Goal: Information Seeking & Learning: Learn about a topic

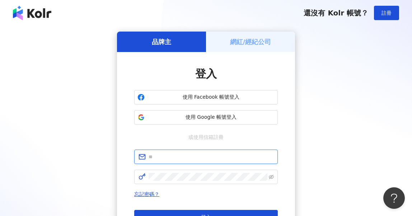
click at [166, 155] on input "text" at bounding box center [211, 157] width 125 height 8
paste input "**********"
type input "**********"
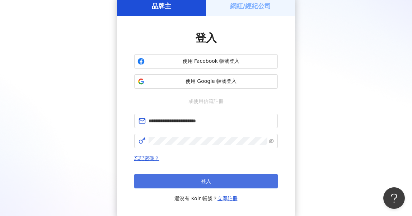
click at [213, 180] on button "登入" at bounding box center [206, 181] width 144 height 14
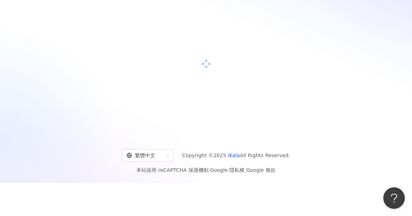
scroll to position [36, 0]
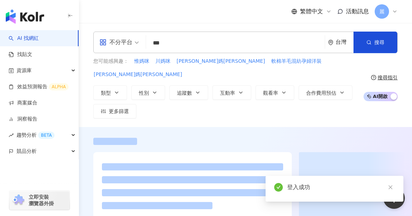
drag, startPoint x: 176, startPoint y: 44, endPoint x: 149, endPoint y: 44, distance: 27.3
click at [147, 44] on div "不分平台 薑媽咪 *** 台灣 搜尋" at bounding box center [245, 43] width 304 height 22
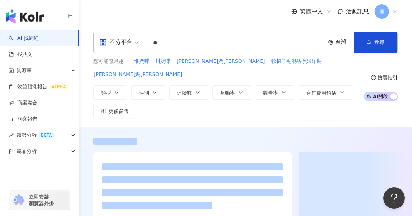
type input "*"
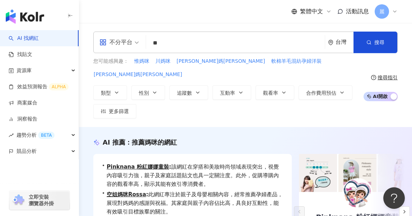
type input "**"
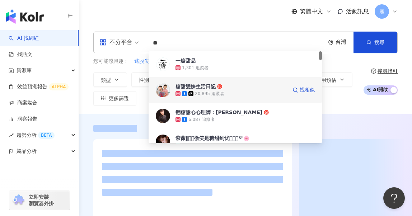
click at [200, 84] on div "糖甜雙姝生活日記" at bounding box center [195, 86] width 40 height 7
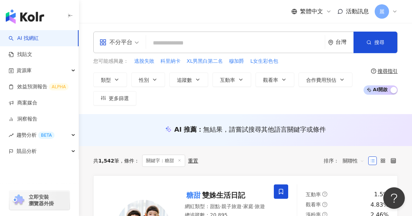
paste input "**********"
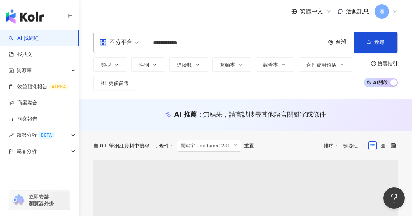
drag, startPoint x: 195, startPoint y: 42, endPoint x: 124, endPoint y: 41, distance: 71.0
click at [124, 41] on div "**********" at bounding box center [245, 43] width 304 height 22
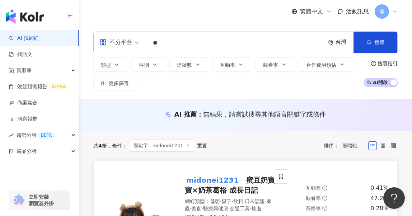
type input "**"
click at [244, 180] on span "蜜豆奶寶寶×奶茶葛格 成長日記" at bounding box center [230, 185] width 90 height 19
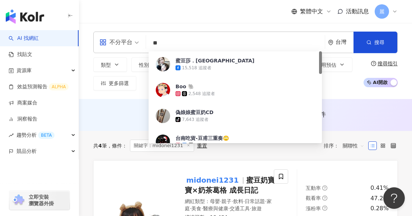
drag, startPoint x: 182, startPoint y: 42, endPoint x: 140, endPoint y: 42, distance: 41.6
click at [140, 42] on div "不分平台 ** 台灣 搜尋 17474db0-3aa6-483f-a312-ad1335f4a6e8 蜜豆莎．Midosa 15,518 追蹤者 Boo 🐘 …" at bounding box center [245, 43] width 304 height 22
paste input "search"
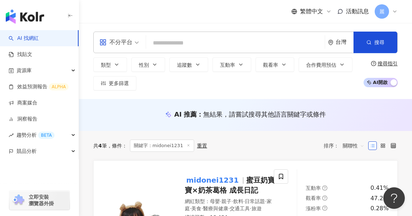
paste input "search"
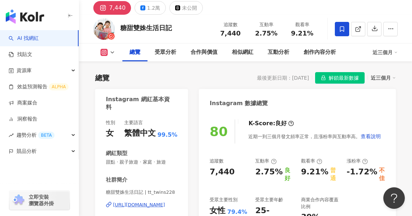
scroll to position [72, 0]
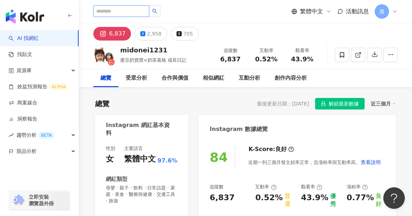
click at [137, 12] on input "search" at bounding box center [121, 10] width 56 height 11
paste input "**********"
type input "**********"
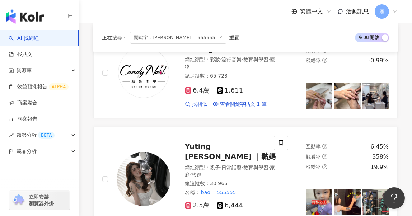
scroll to position [287, 0]
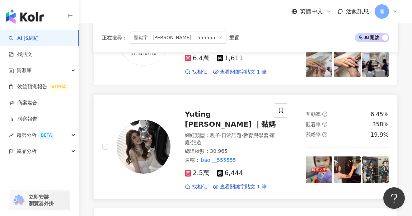
click at [234, 110] on span "Yuting Lin ｜黏媽" at bounding box center [230, 119] width 91 height 19
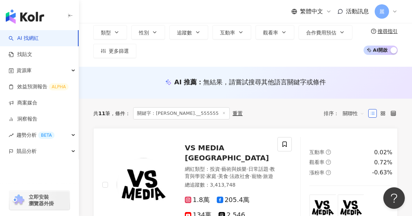
scroll to position [0, 0]
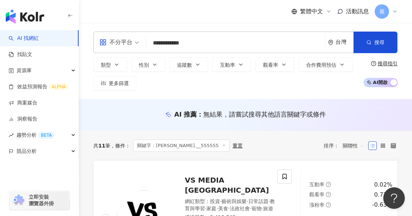
drag, startPoint x: 200, startPoint y: 45, endPoint x: 141, endPoint y: 43, distance: 58.9
click at [141, 43] on div "**********" at bounding box center [245, 43] width 304 height 22
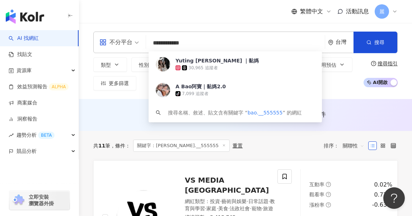
paste input "search"
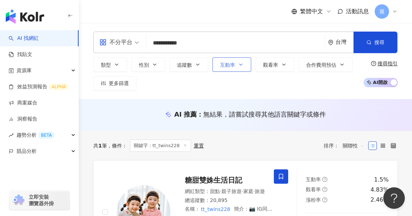
scroll to position [72, 0]
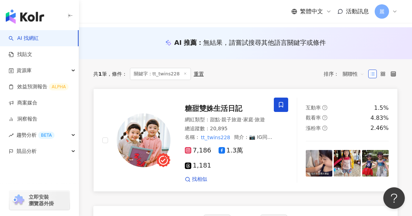
click at [217, 108] on span "糖甜雙姝生活日記" at bounding box center [213, 108] width 57 height 9
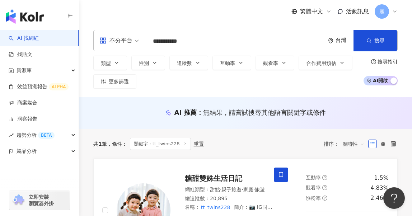
scroll to position [0, 0]
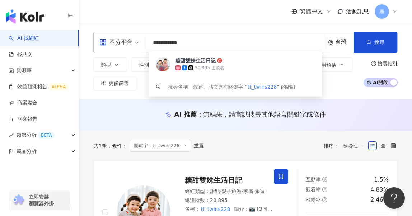
drag, startPoint x: 187, startPoint y: 42, endPoint x: 105, endPoint y: 42, distance: 81.4
click at [105, 42] on div "**********" at bounding box center [245, 43] width 304 height 22
paste input "search"
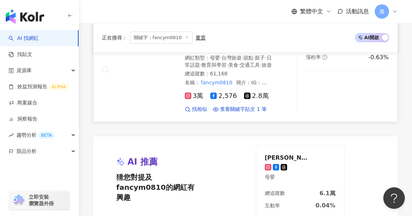
scroll to position [72, 0]
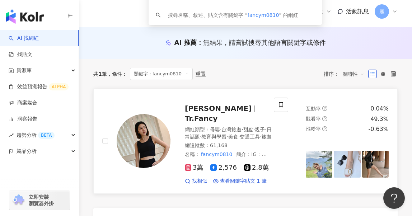
click at [226, 109] on span "Cian Yi Tong" at bounding box center [218, 108] width 67 height 9
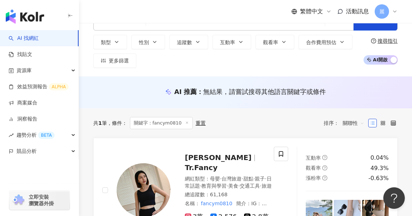
scroll to position [0, 0]
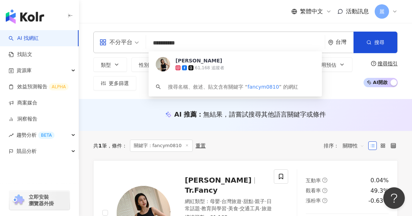
drag, startPoint x: 211, startPoint y: 45, endPoint x: 141, endPoint y: 41, distance: 69.4
click at [141, 41] on div "**********" at bounding box center [245, 43] width 304 height 22
paste input "search"
type input "********"
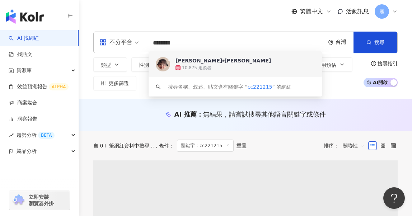
click at [197, 61] on div "希希⭑Esther🐯" at bounding box center [222, 60] width 95 height 7
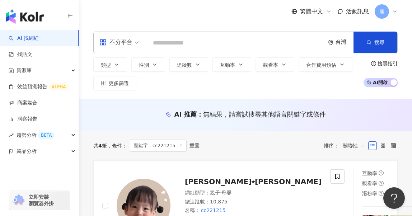
click at [184, 41] on input "search" at bounding box center [235, 43] width 173 height 14
paste input "**********"
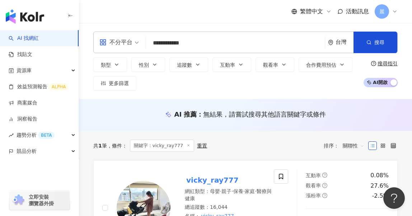
scroll to position [108, 0]
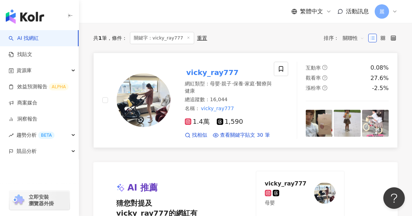
type input "**********"
click at [222, 71] on mark "vicky_ray777" at bounding box center [212, 72] width 55 height 11
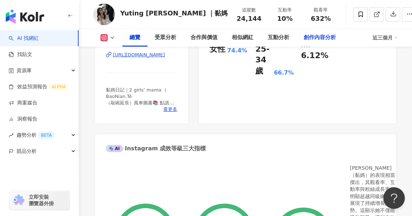
scroll to position [179, 0]
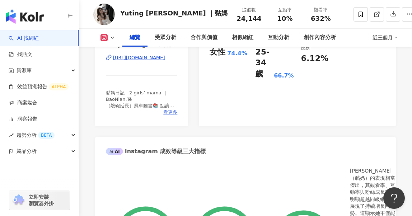
click at [172, 114] on span "看更多" at bounding box center [170, 112] width 14 height 6
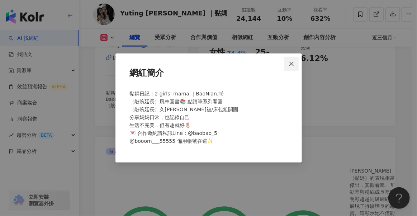
click at [293, 66] on icon "close" at bounding box center [292, 64] width 6 height 6
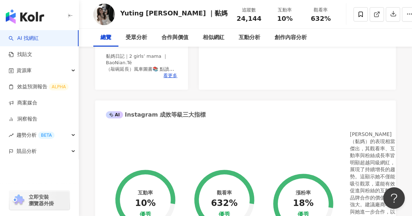
scroll to position [0, 0]
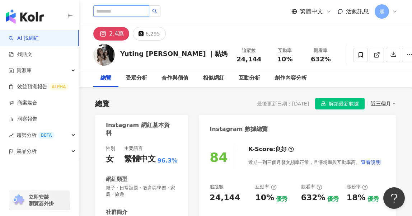
click at [138, 11] on input "search" at bounding box center [121, 10] width 56 height 11
paste input "**********"
type input "**********"
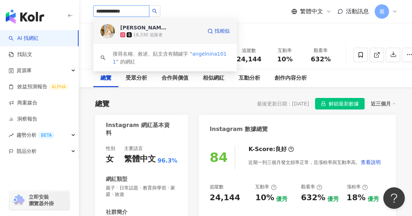
click at [181, 32] on div "18,330 追蹤者" at bounding box center [161, 34] width 82 height 7
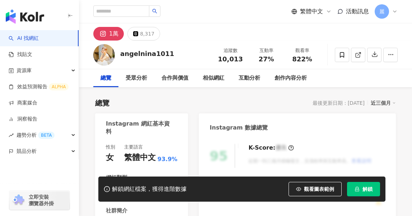
click at [370, 191] on span "解鎖" at bounding box center [367, 189] width 10 height 6
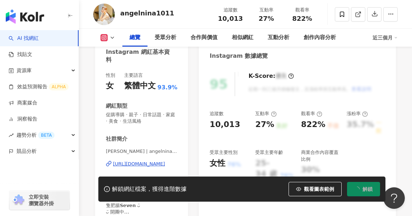
scroll to position [179, 0]
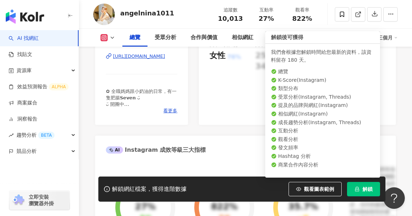
click at [362, 192] on button "解鎖" at bounding box center [363, 189] width 33 height 14
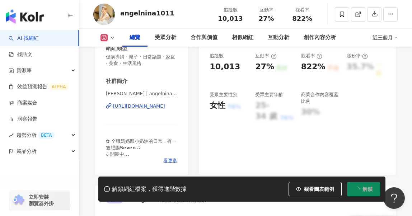
scroll to position [72, 0]
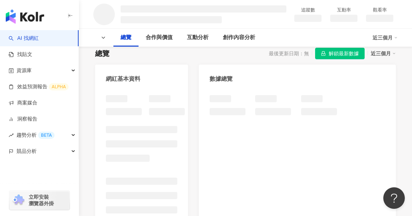
scroll to position [72, 0]
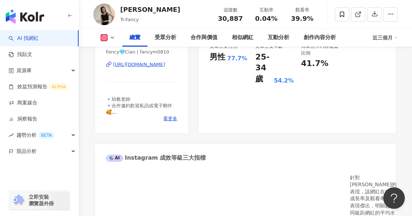
scroll to position [287, 0]
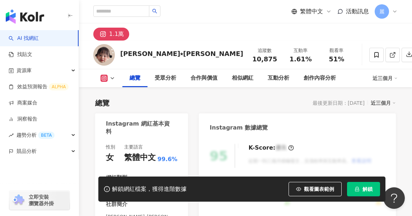
scroll to position [72, 0]
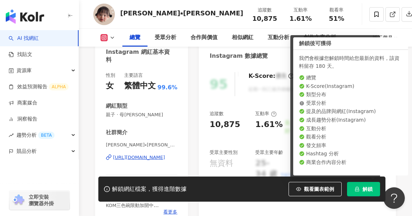
click at [367, 188] on span "解鎖" at bounding box center [367, 189] width 10 height 6
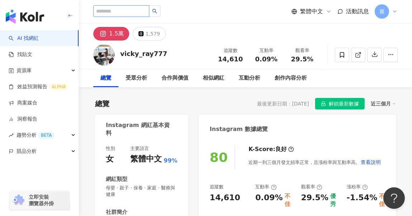
click at [139, 12] on input "search" at bounding box center [121, 10] width 56 height 11
paste input "**********"
type input "**********"
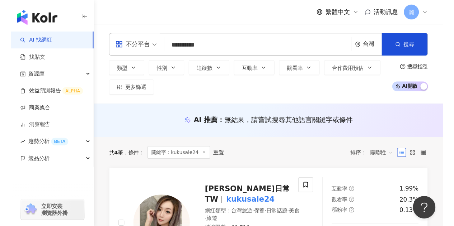
scroll to position [36, 0]
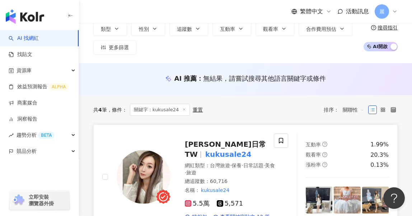
click at [229, 144] on span "范香香生活日常TW" at bounding box center [225, 149] width 81 height 19
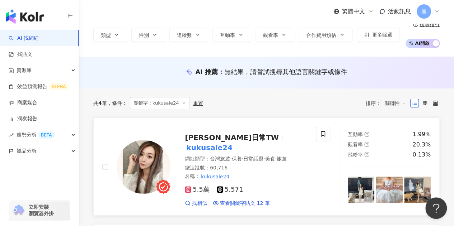
click at [236, 138] on span "范香香生活日常TW" at bounding box center [232, 137] width 94 height 9
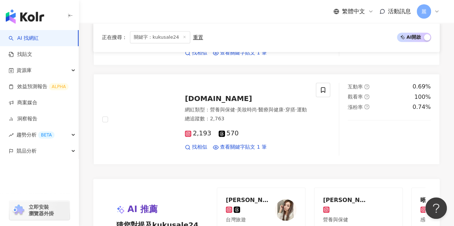
scroll to position [395, 0]
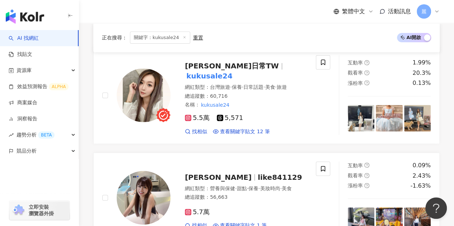
click at [183, 37] on icon at bounding box center [185, 38] width 4 height 4
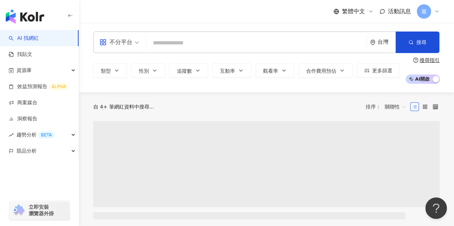
click at [203, 44] on input "search" at bounding box center [256, 43] width 215 height 14
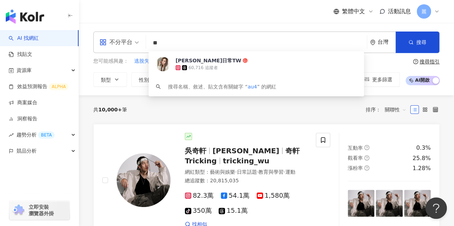
type input "*"
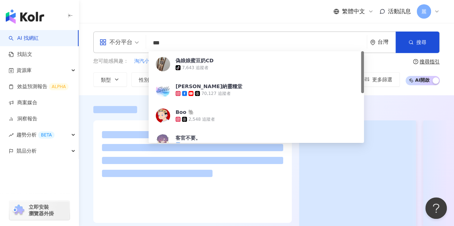
click at [210, 38] on input "***" at bounding box center [256, 43] width 215 height 14
click at [223, 23] on div "繁體中文 活動訊息 麗" at bounding box center [266, 11] width 346 height 23
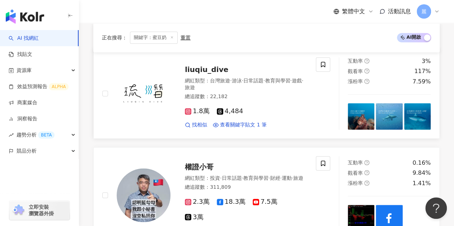
scroll to position [395, 0]
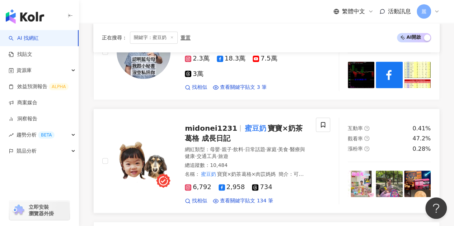
click at [259, 128] on mark "蜜豆奶" at bounding box center [255, 128] width 24 height 11
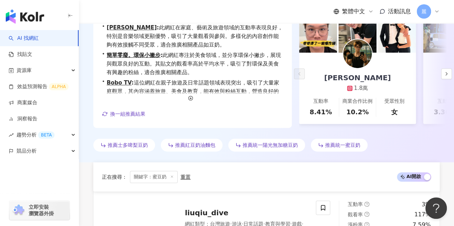
scroll to position [0, 0]
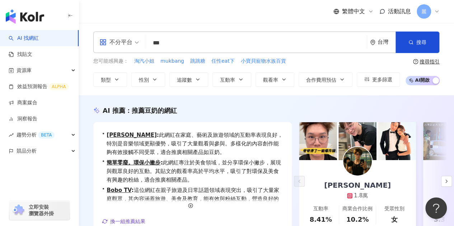
drag, startPoint x: 192, startPoint y: 44, endPoint x: 135, endPoint y: 38, distance: 57.3
click at [135, 38] on div "不分平台 *** 台灣 搜尋 8f459dee-0589-4847-917c-cbb6c1898b20 偽娘娘蜜豆奶CD tiktok-icon 7,643 …" at bounding box center [266, 43] width 346 height 22
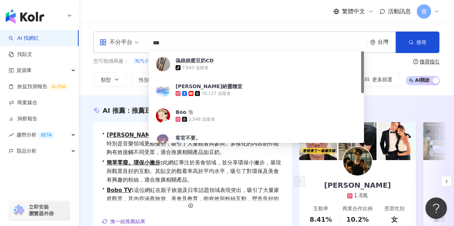
paste input "*********"
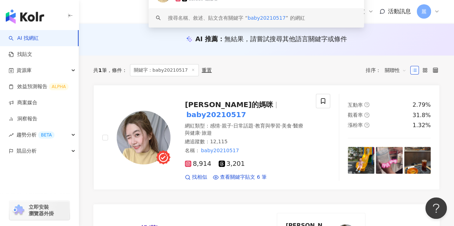
scroll to position [72, 0]
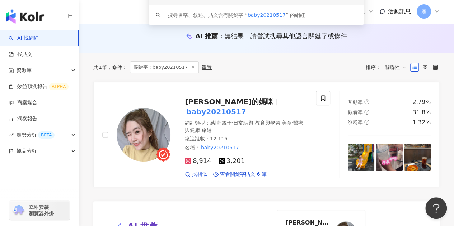
type input "**********"
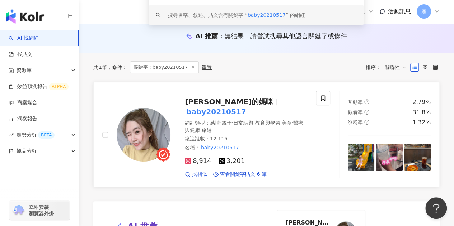
scroll to position [108, 0]
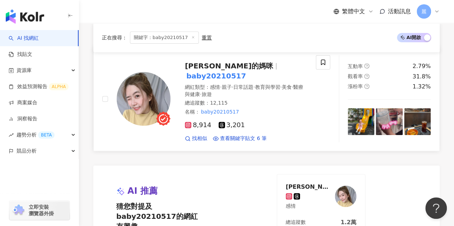
click at [217, 66] on span "Luka的媽咪" at bounding box center [229, 66] width 88 height 9
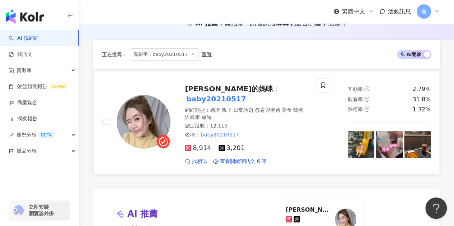
scroll to position [72, 0]
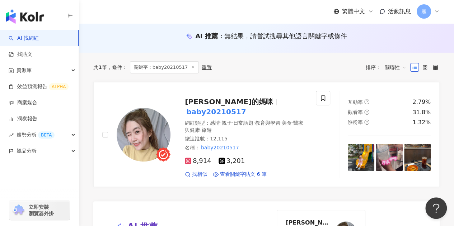
click at [192, 67] on icon at bounding box center [193, 67] width 4 height 4
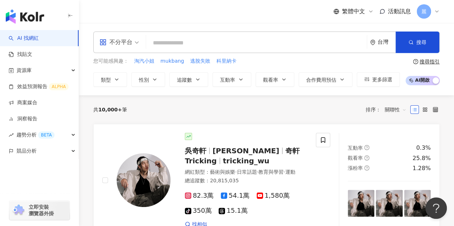
click at [220, 47] on input "search" at bounding box center [256, 43] width 215 height 14
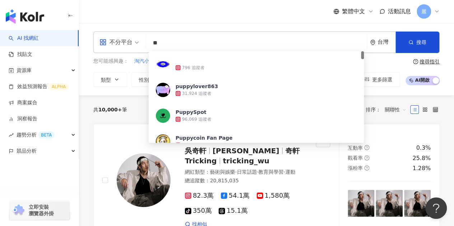
type input "*"
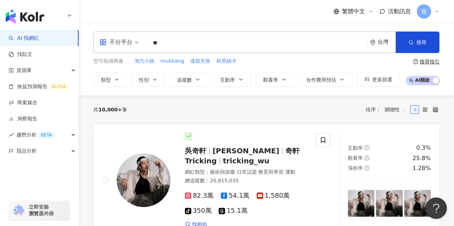
type input "**"
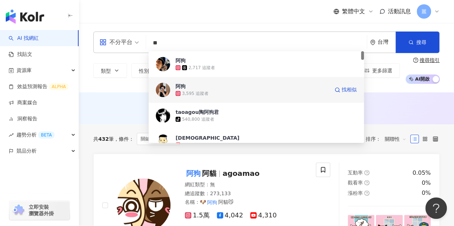
click at [240, 89] on span "阿狗" at bounding box center [231, 86] width 112 height 7
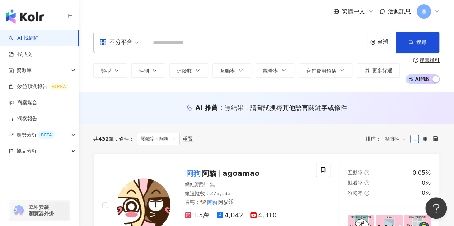
click at [185, 46] on input "search" at bounding box center [256, 43] width 215 height 14
type input "*"
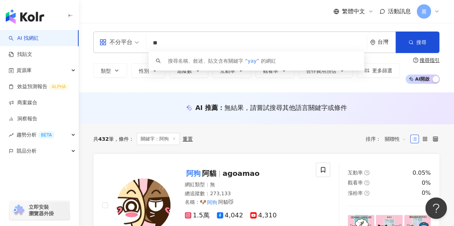
type input "*"
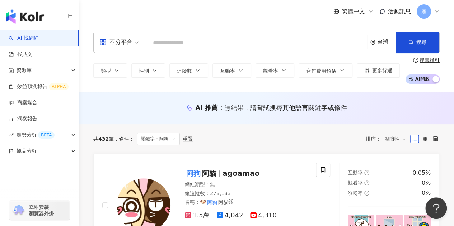
type input "*"
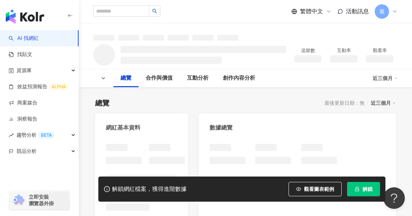
scroll to position [72, 0]
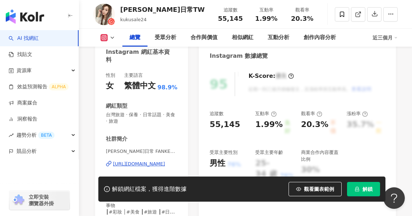
click at [371, 193] on button "解鎖" at bounding box center [363, 189] width 33 height 14
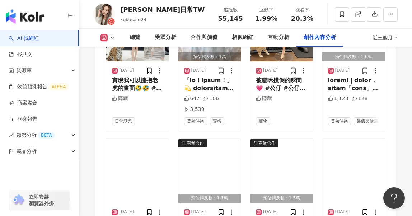
scroll to position [2493, 0]
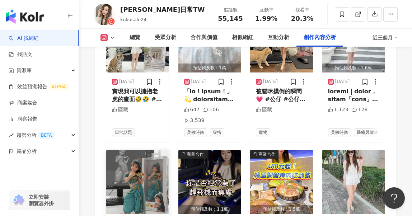
click at [146, 150] on img "button" at bounding box center [137, 182] width 63 height 64
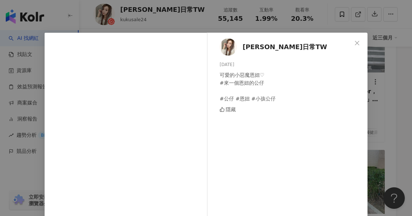
scroll to position [3, 0]
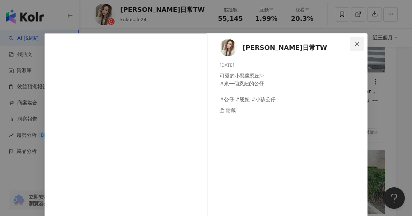
click at [354, 41] on icon "close" at bounding box center [357, 44] width 6 height 6
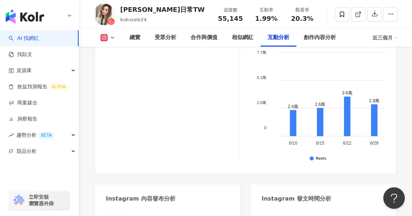
scroll to position [1883, 0]
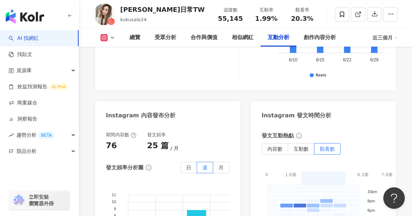
scroll to position [1919, 0]
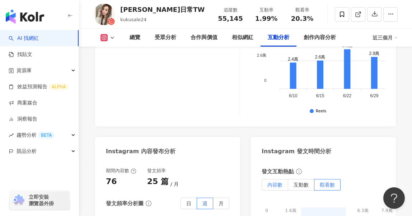
click at [282, 182] on span "內容數" at bounding box center [274, 185] width 15 height 6
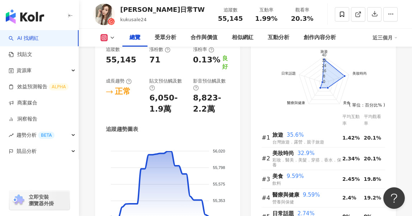
scroll to position [520, 0]
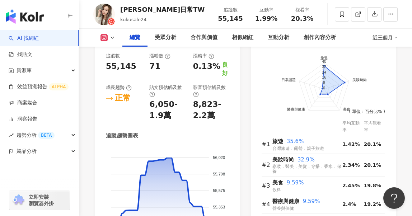
click at [36, 17] on img "button" at bounding box center [25, 16] width 38 height 14
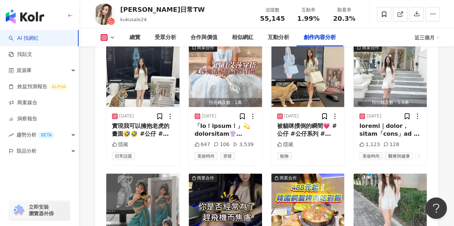
scroll to position [2225, 0]
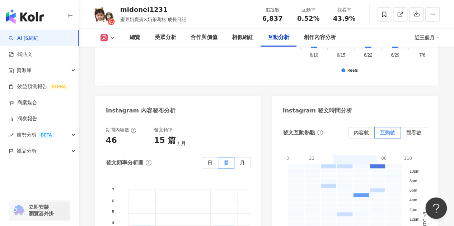
scroll to position [1794, 0]
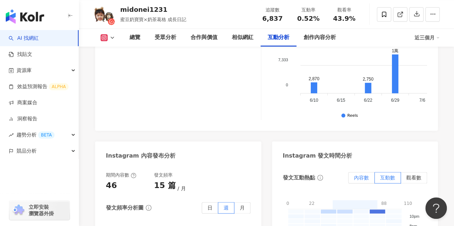
click at [361, 175] on span "內容數" at bounding box center [361, 178] width 15 height 6
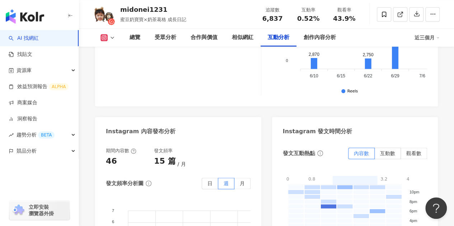
scroll to position [1830, 0]
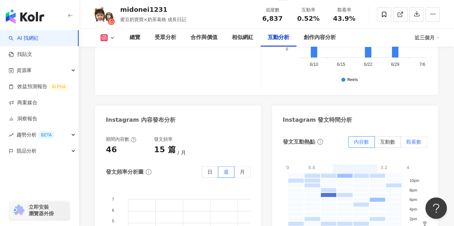
click at [405, 136] on label "觀看數" at bounding box center [414, 141] width 26 height 11
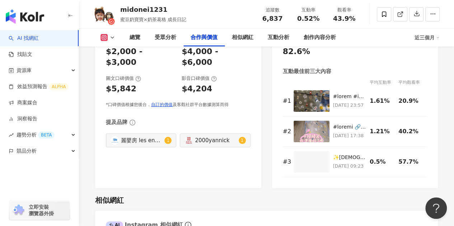
scroll to position [996, 0]
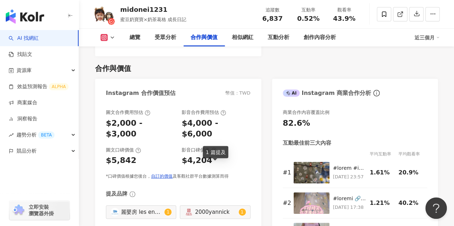
click at [225, 208] on div "2000yannick" at bounding box center [216, 212] width 42 height 8
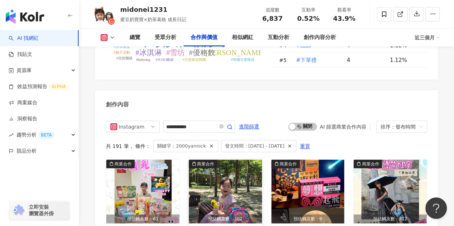
type input "**********"
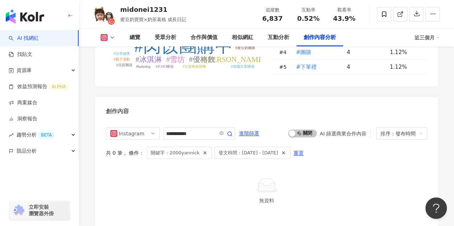
scroll to position [2176, 0]
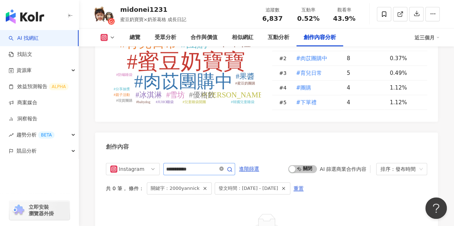
click at [224, 167] on icon "close-circle" at bounding box center [221, 169] width 4 height 4
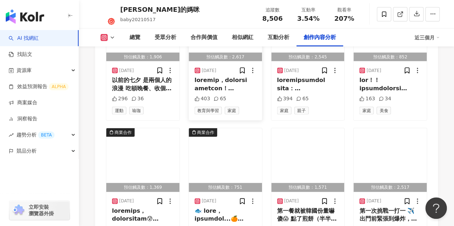
scroll to position [2332, 0]
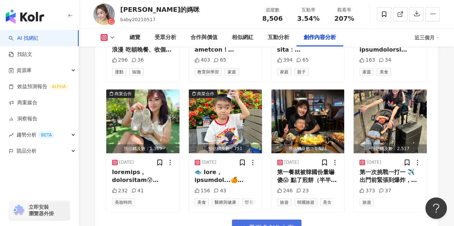
click at [289, 221] on span "看更多創作內容" at bounding box center [271, 228] width 45 height 8
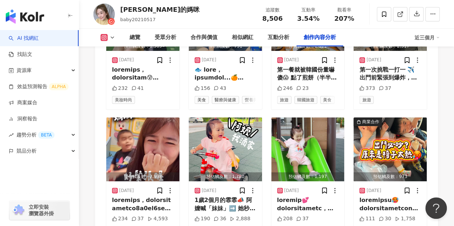
scroll to position [2404, 0]
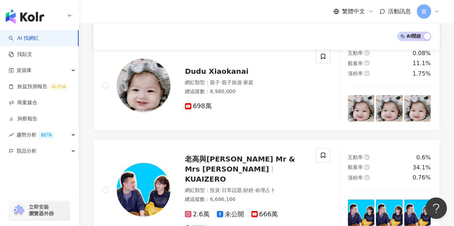
scroll to position [789, 0]
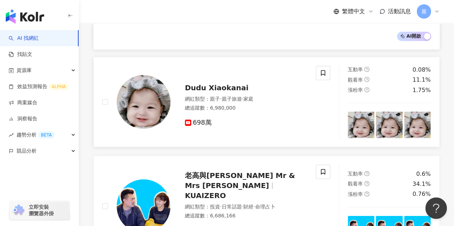
click at [230, 86] on span "Dudu Xiaokanai" at bounding box center [217, 88] width 64 height 9
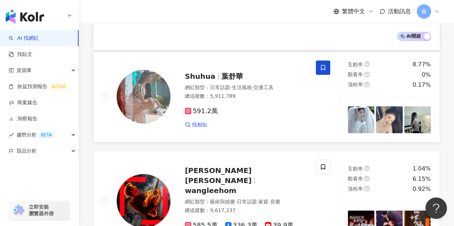
scroll to position [1256, 0]
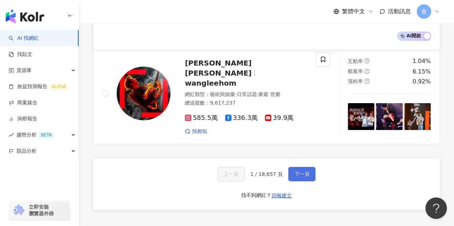
click at [302, 172] on span "下一頁" at bounding box center [301, 175] width 15 height 6
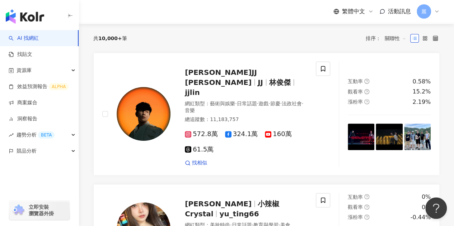
scroll to position [0, 0]
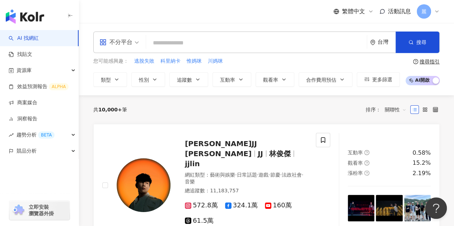
click at [182, 42] on input "search" at bounding box center [256, 43] width 215 height 14
click at [32, 54] on link "找貼文" at bounding box center [21, 54] width 24 height 7
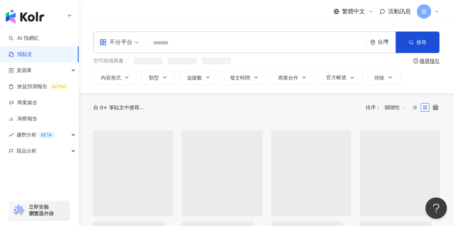
click at [192, 42] on input "search" at bounding box center [256, 42] width 215 height 15
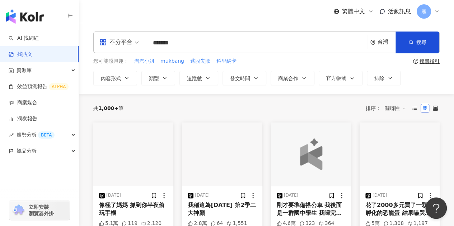
type input "*******"
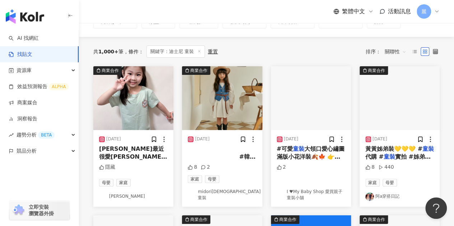
scroll to position [72, 0]
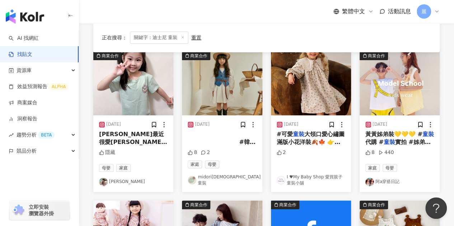
click at [135, 133] on span "[PERSON_NAME]最近很愛[PERSON_NAME]貓🥰 NET" at bounding box center [133, 142] width 68 height 23
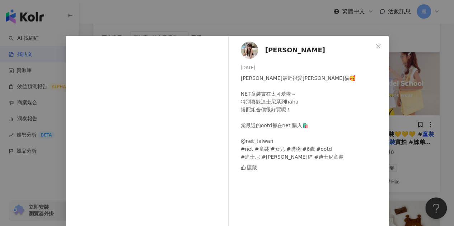
click at [265, 51] on span "[PERSON_NAME]" at bounding box center [295, 50] width 60 height 10
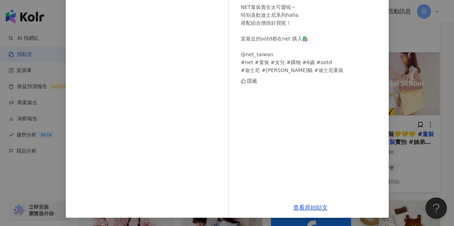
scroll to position [0, 0]
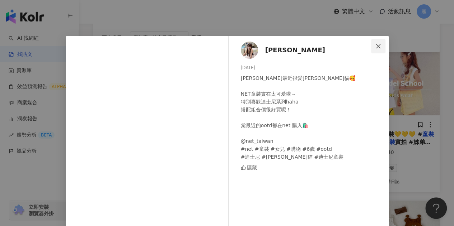
click at [375, 47] on icon "close" at bounding box center [378, 46] width 6 height 6
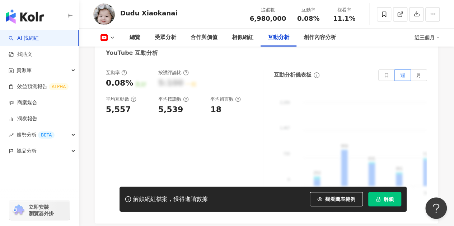
scroll to position [1220, 0]
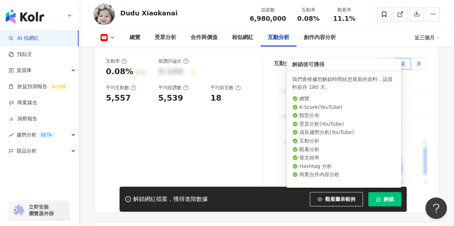
click at [389, 203] on button "解鎖" at bounding box center [384, 199] width 33 height 14
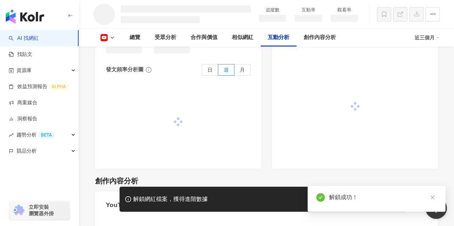
scroll to position [1290, 0]
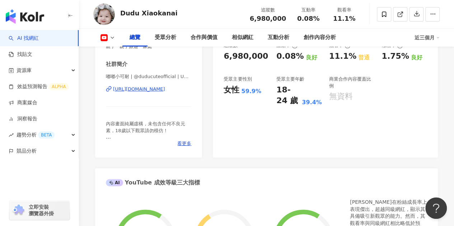
scroll to position [131, 0]
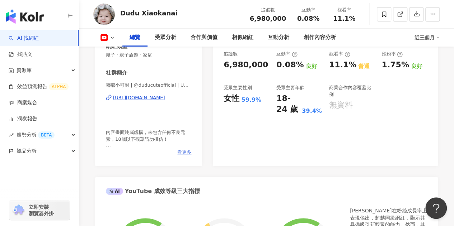
click at [184, 155] on span "看更多" at bounding box center [184, 152] width 14 height 6
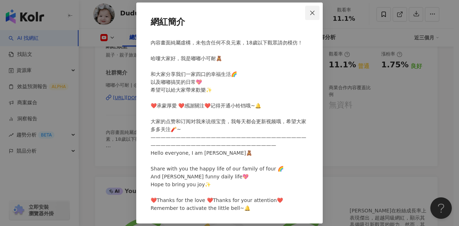
click at [309, 11] on span "Close" at bounding box center [312, 13] width 14 height 6
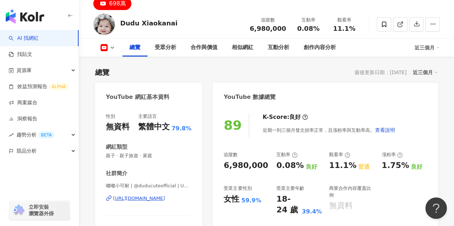
scroll to position [72, 0]
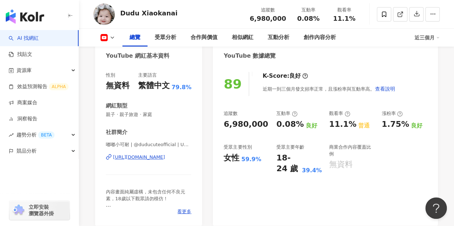
drag, startPoint x: 157, startPoint y: 160, endPoint x: 127, endPoint y: 144, distance: 33.7
click at [127, 144] on span "嘟嘟小可耐 | @duducuteofficial | UCIpD8v1Qt7-DbSFUumF-ghg" at bounding box center [148, 145] width 85 height 6
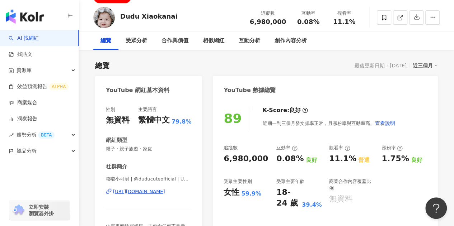
scroll to position [0, 0]
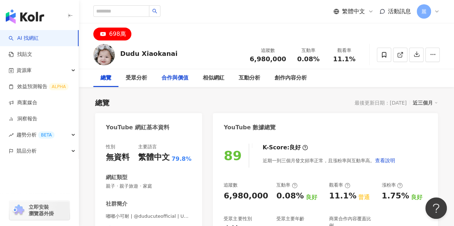
click at [166, 76] on div "合作與價值" at bounding box center [174, 78] width 27 height 9
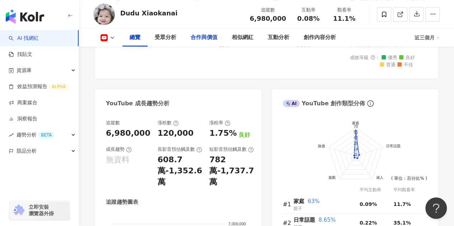
scroll to position [304, 0]
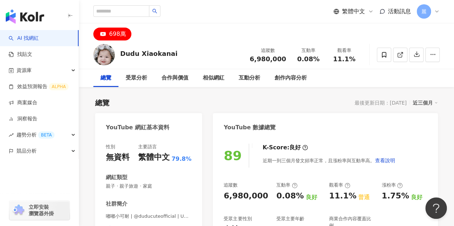
scroll to position [1478, 0]
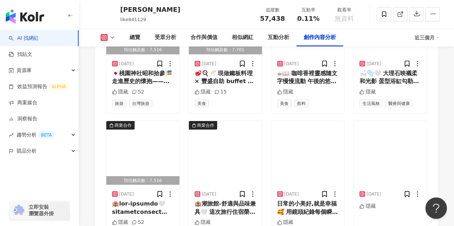
scroll to position [2332, 0]
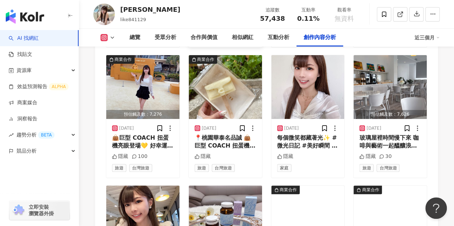
scroll to position [2763, 0]
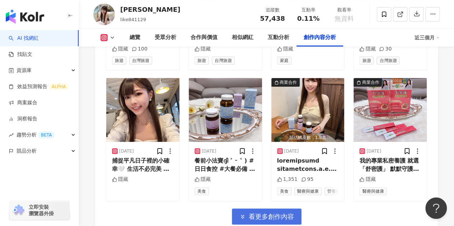
click at [276, 213] on span "看更多創作內容" at bounding box center [271, 217] width 45 height 8
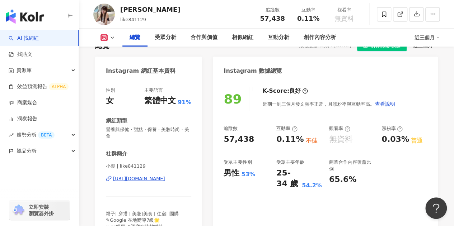
scroll to position [60, 0]
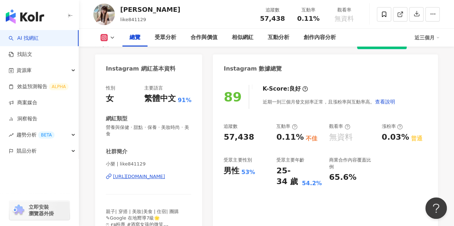
click at [164, 176] on div "[URL][DOMAIN_NAME]" at bounding box center [139, 177] width 52 height 6
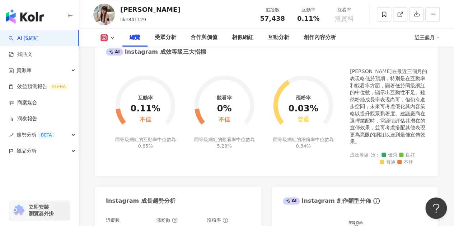
scroll to position [425, 0]
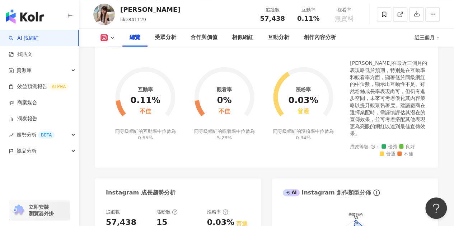
scroll to position [395, 0]
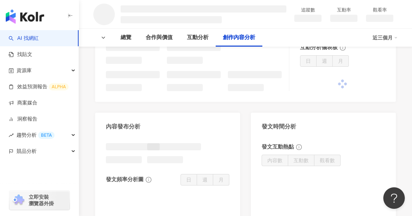
scroll to position [384, 0]
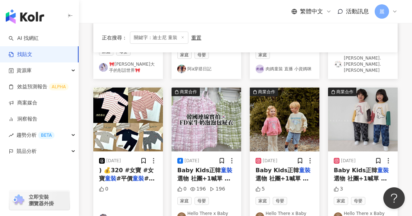
scroll to position [466, 0]
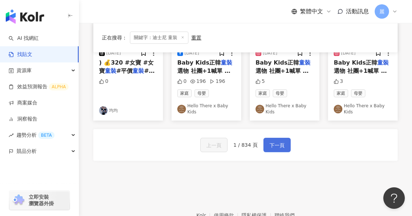
click at [267, 138] on button "下一頁" at bounding box center [276, 145] width 27 height 14
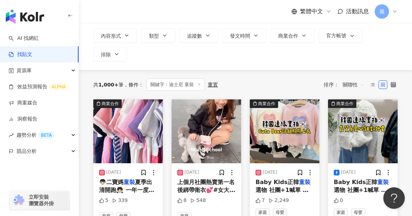
scroll to position [58, 0]
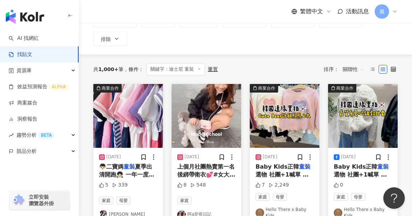
click at [259, 65] on div "共 1,000+ 筆 條件 ： 關鍵字：迪士尼 童裝 重置 排序： 關聯性" at bounding box center [245, 69] width 304 height 12
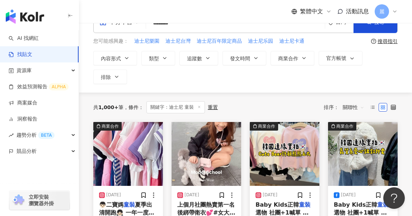
scroll to position [59, 0]
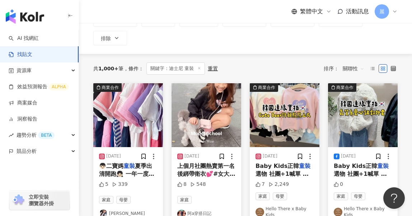
click at [231, 58] on div "共 1,000+ 筆 條件 ： 關鍵字：迪士尼 童裝 重置 排序： 關聯性" at bounding box center [245, 68] width 304 height 29
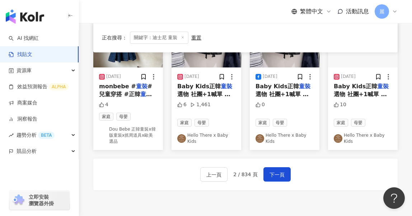
scroll to position [448, 0]
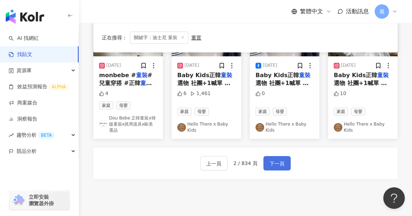
click at [282, 159] on span "下一頁" at bounding box center [276, 163] width 15 height 9
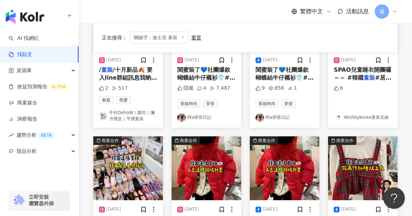
scroll to position [11, 0]
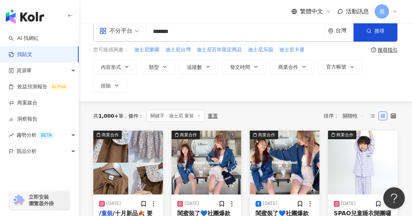
click at [248, 104] on div "共 1,000+ 筆 條件 ： 關鍵字：迪士尼 童裝 重置 排序： 關聯性" at bounding box center [245, 115] width 304 height 29
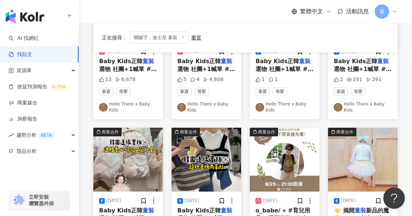
scroll to position [327, 0]
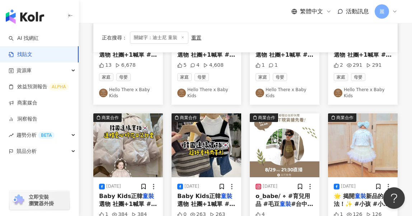
click at [86, 119] on div "正在搜尋 ： 關鍵字：迪士尼 童裝 重置 排序： 關聯性 商業合作 [DATE] / 童裝 /十月新品🍂 要入line群組訊息我喲～ 📷實拍讓你不踩雷 ▶尺寸…" at bounding box center [245, 48] width 333 height 527
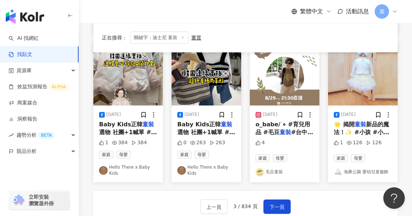
scroll to position [413, 0]
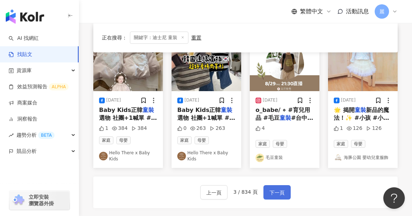
click at [273, 188] on span "下一頁" at bounding box center [276, 192] width 15 height 9
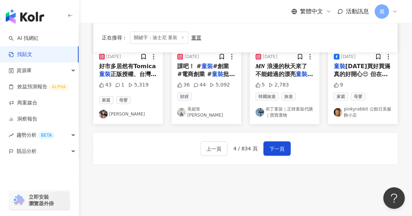
scroll to position [455, 0]
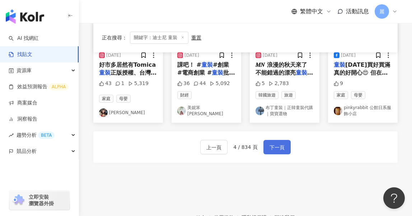
click at [278, 151] on span "下一頁" at bounding box center [276, 147] width 15 height 9
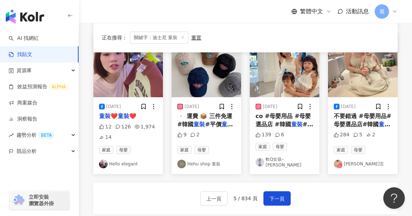
scroll to position [419, 0]
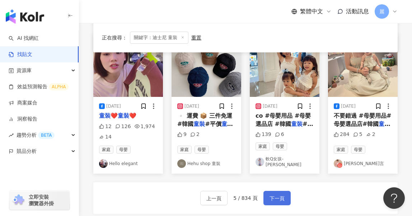
click at [278, 194] on span "下一頁" at bounding box center [276, 198] width 15 height 9
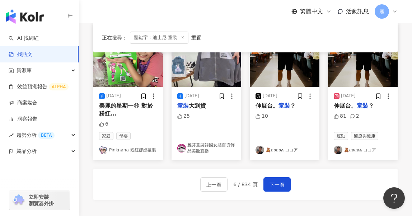
scroll to position [449, 0]
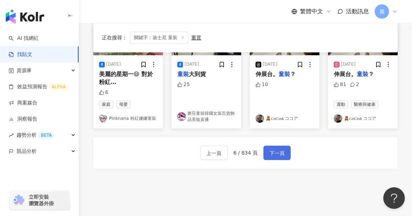
click at [286, 149] on button "下一頁" at bounding box center [276, 153] width 27 height 14
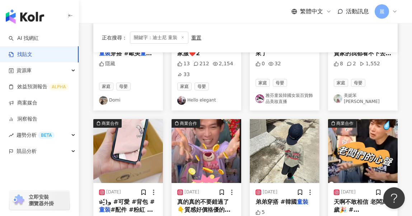
scroll to position [180, 0]
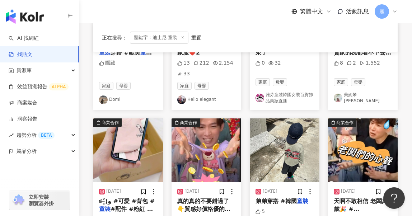
click at [406, 111] on div "正在搜尋 ： 關鍵字：迪士尼 童裝 重置 排序： 關聯性 商業合作 [DATE] ˗˗˗˗˗˗˗˗˗˗˗˗˗˗˗୨୧ # 童裝 # 童裝 穿搭 #歐美 童裝 …" at bounding box center [245, 201] width 333 height 537
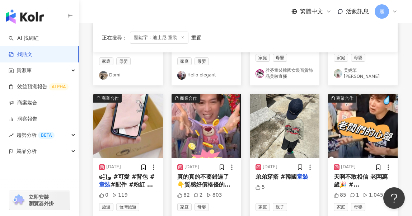
scroll to position [216, 0]
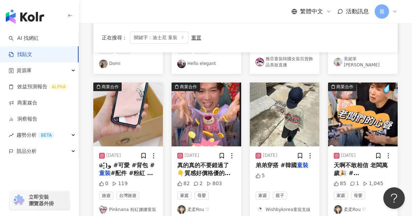
click at [406, 111] on div "正在搜尋 ： 關鍵字：迪士尼 童裝 重置 排序： 關聯性 商業合作 [DATE] ˗˗˗˗˗˗˗˗˗˗˗˗˗˗˗୨୧ # 童裝 # 童裝 穿搭 #歐美 童裝 …" at bounding box center [245, 165] width 333 height 537
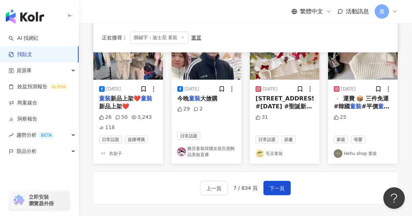
scroll to position [431, 0]
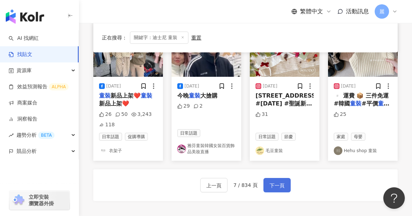
click at [278, 181] on span "下一頁" at bounding box center [276, 185] width 15 height 9
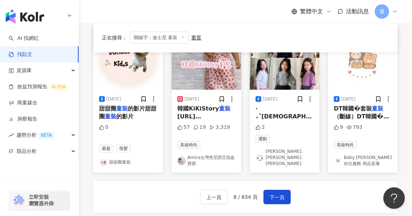
scroll to position [413, 0]
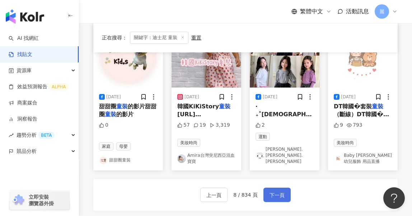
click at [266, 188] on button "下一頁" at bounding box center [276, 195] width 27 height 14
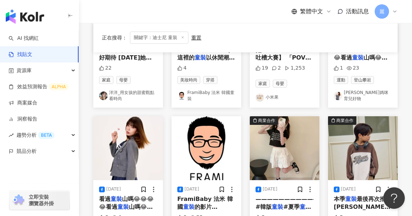
scroll to position [211, 0]
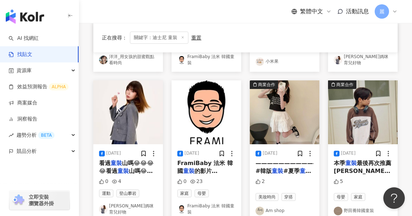
click at [403, 74] on div "正在搜尋 ： 關鍵字：迪士尼 童裝 重置 排序： 關聯性 [DATE] 第一次去買南大門 童裝 好期待 [DATE]她一邊在電話前哭著要找我們😭 說要ㄧ起睡覺…" at bounding box center [245, 168] width 333 height 533
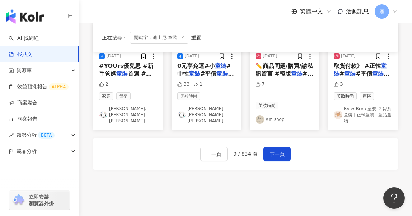
scroll to position [484, 0]
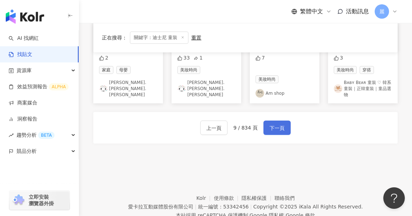
click at [281, 128] on span "下一頁" at bounding box center [276, 128] width 15 height 9
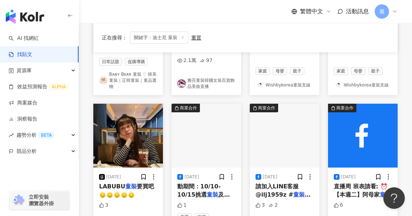
scroll to position [170, 0]
